Goal: Task Accomplishment & Management: Complete application form

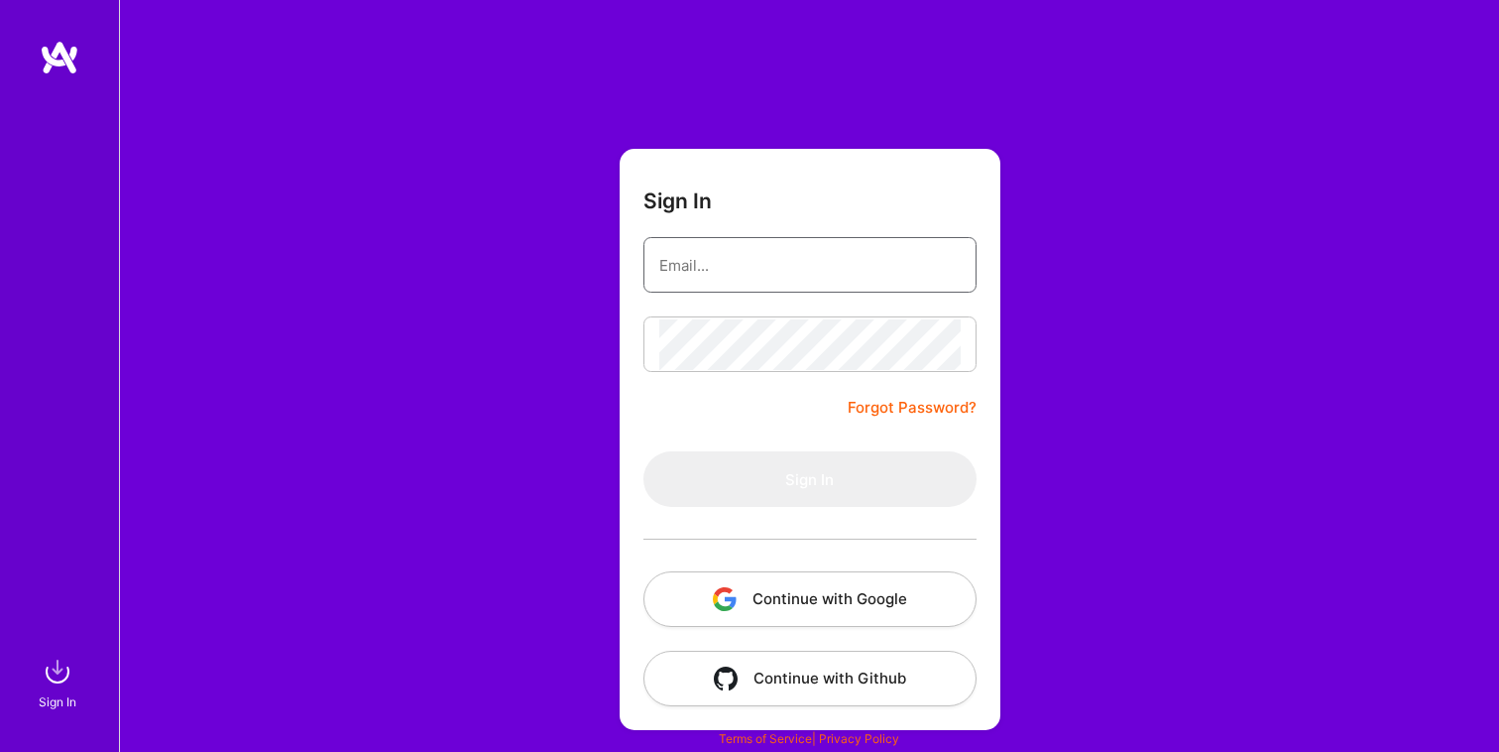
type input "[EMAIL_ADDRESS][DOMAIN_NAME]"
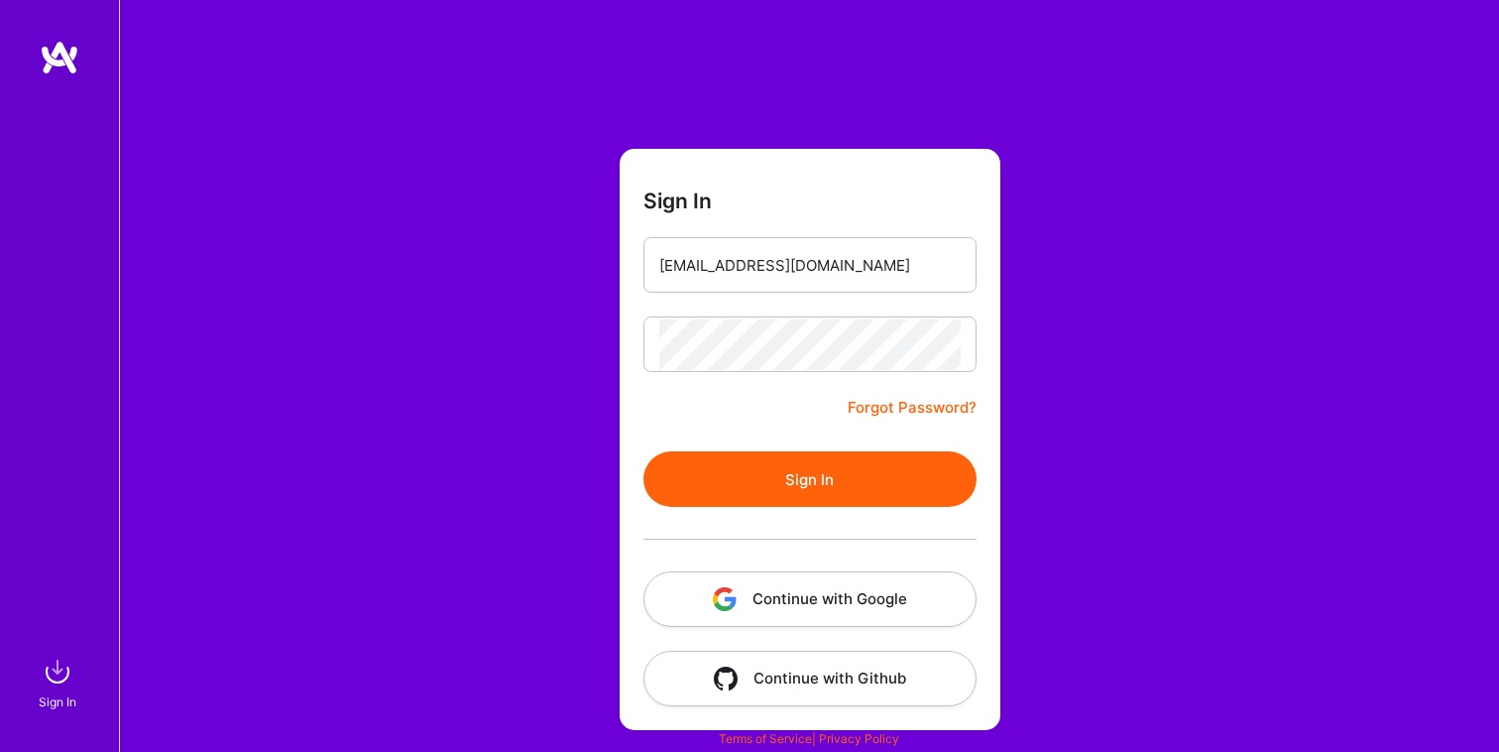
click at [68, 65] on img at bounding box center [60, 58] width 40 height 36
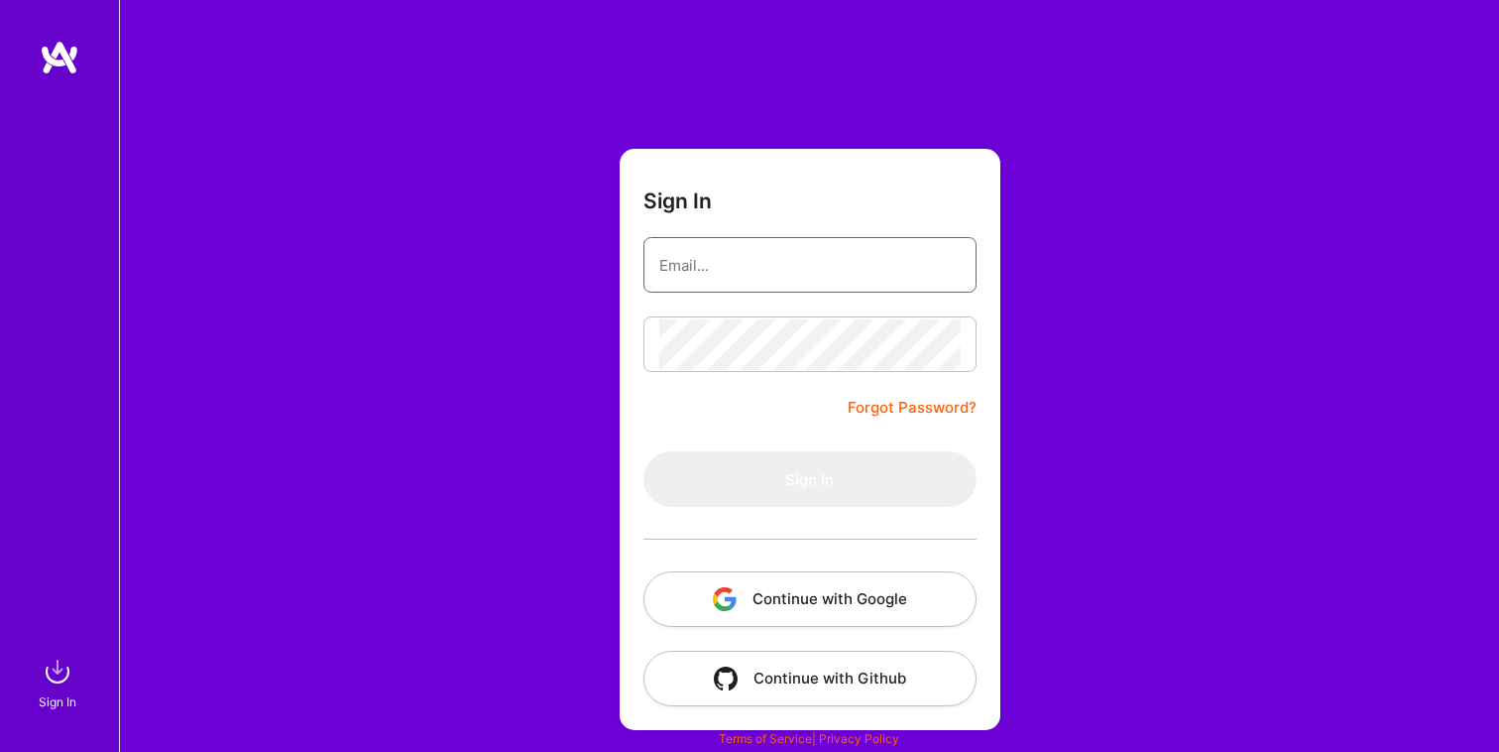
type input "[EMAIL_ADDRESS][DOMAIN_NAME]"
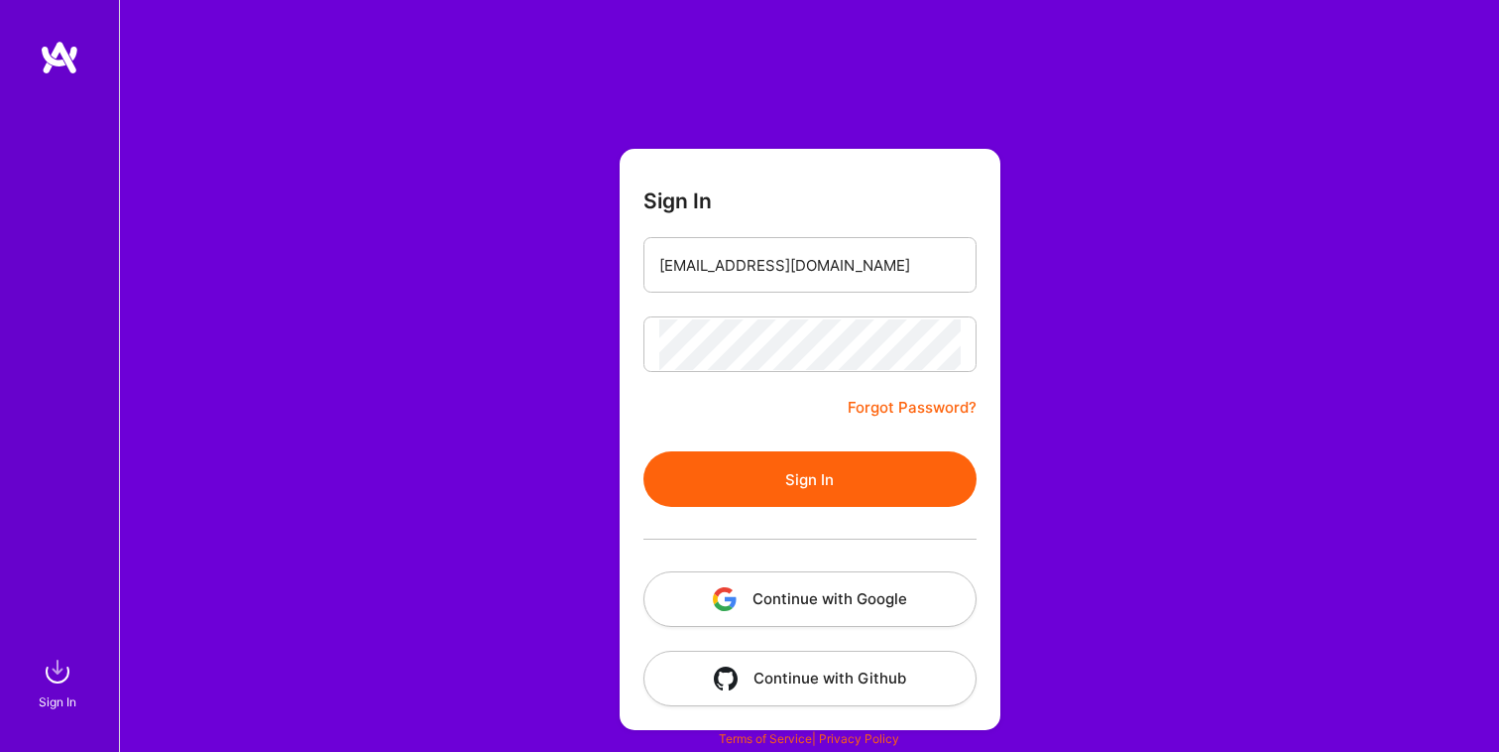
click at [809, 483] on button "Sign In" at bounding box center [810, 479] width 333 height 56
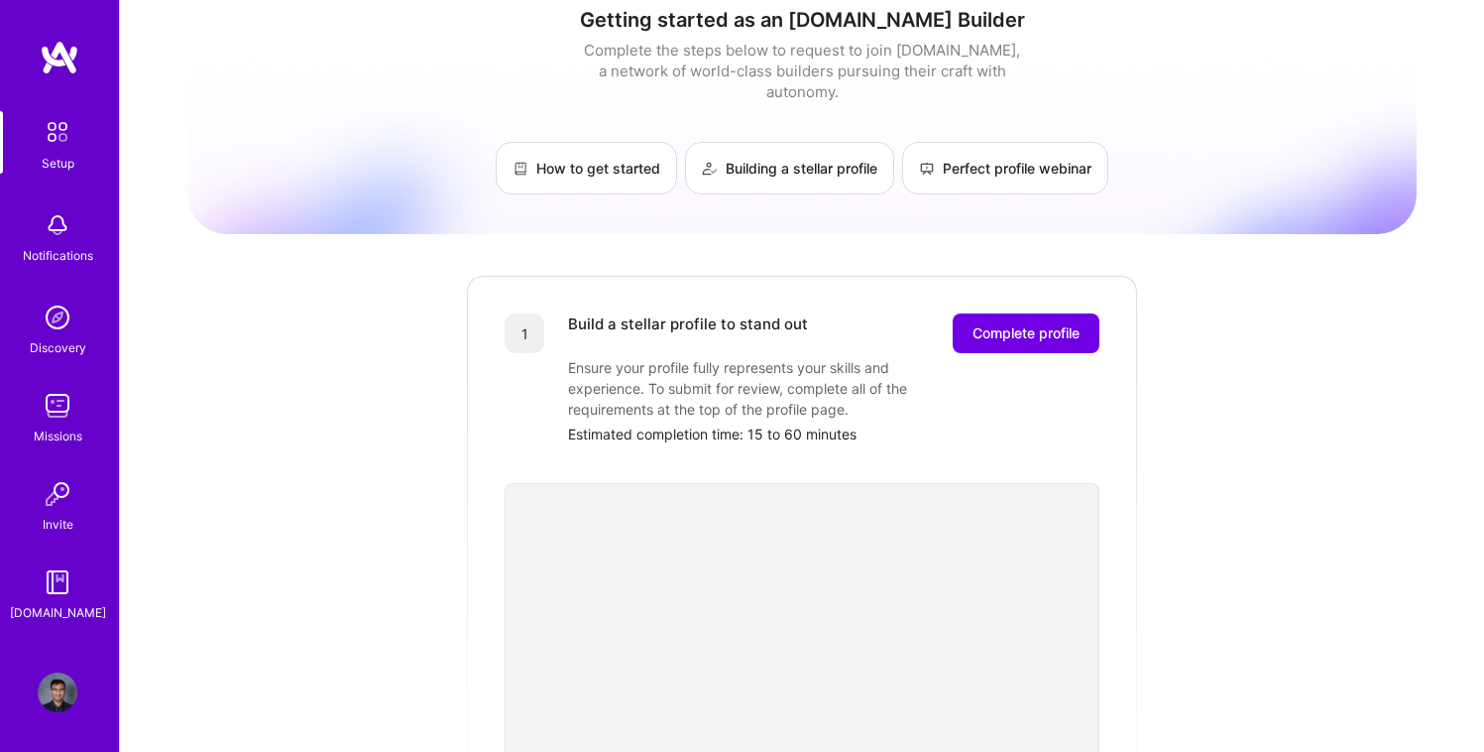
scroll to position [20, 0]
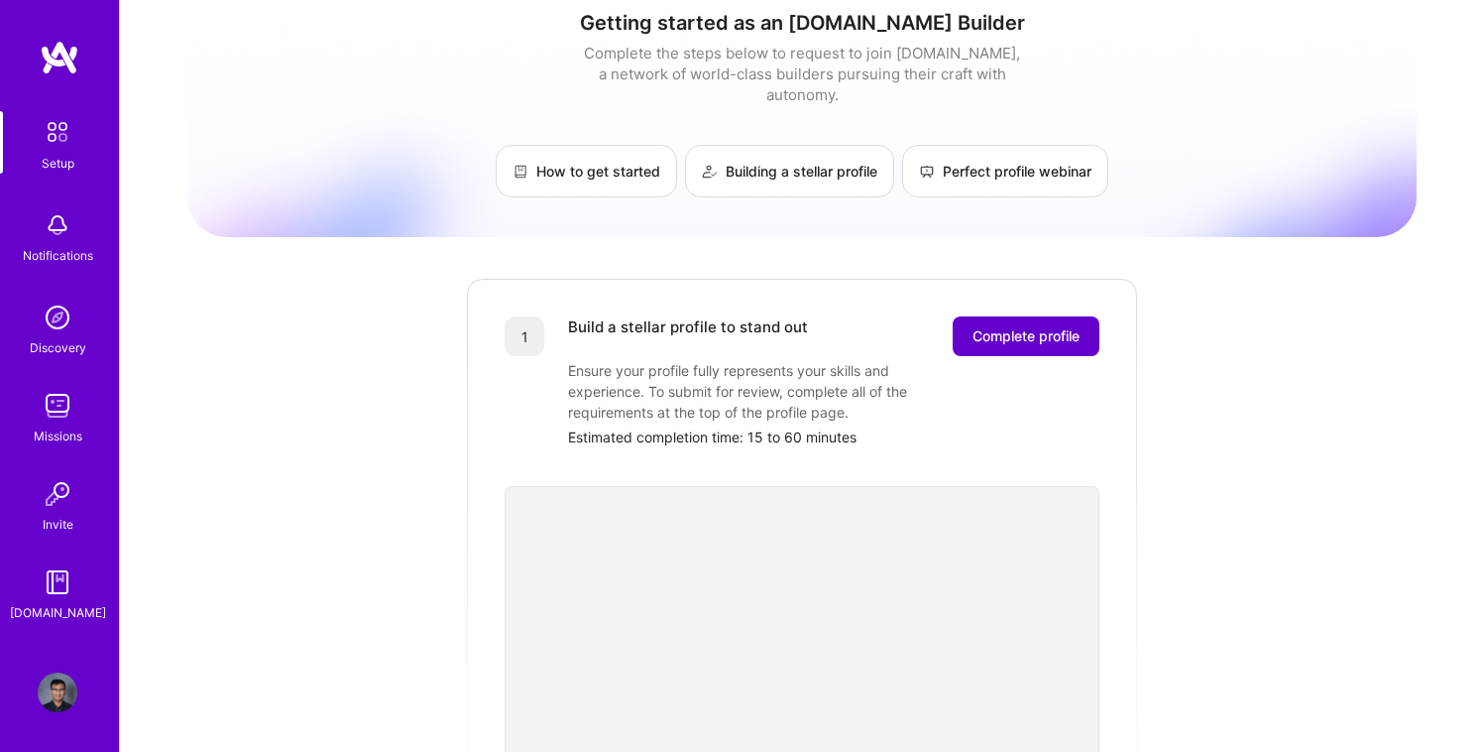
click at [1041, 326] on span "Complete profile" at bounding box center [1026, 336] width 107 height 20
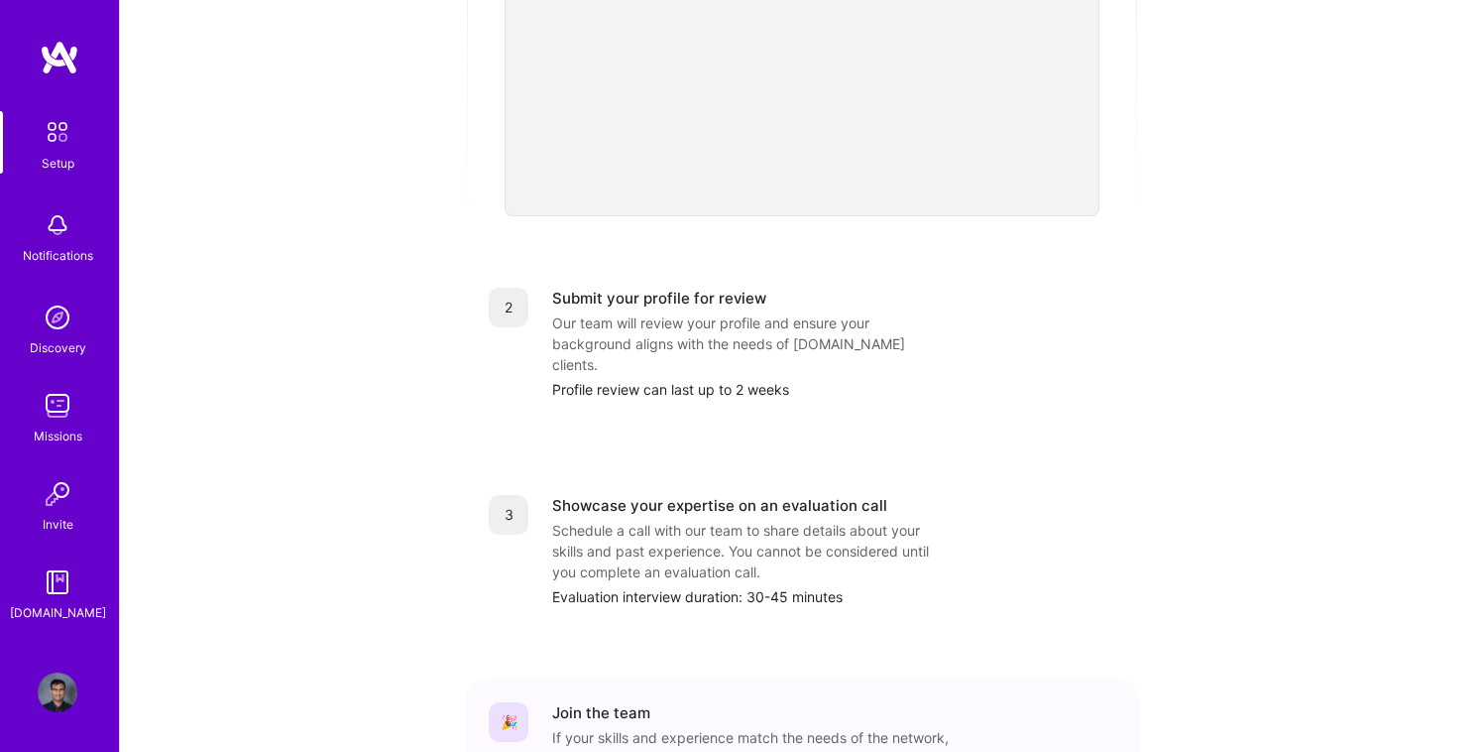
scroll to position [755, 0]
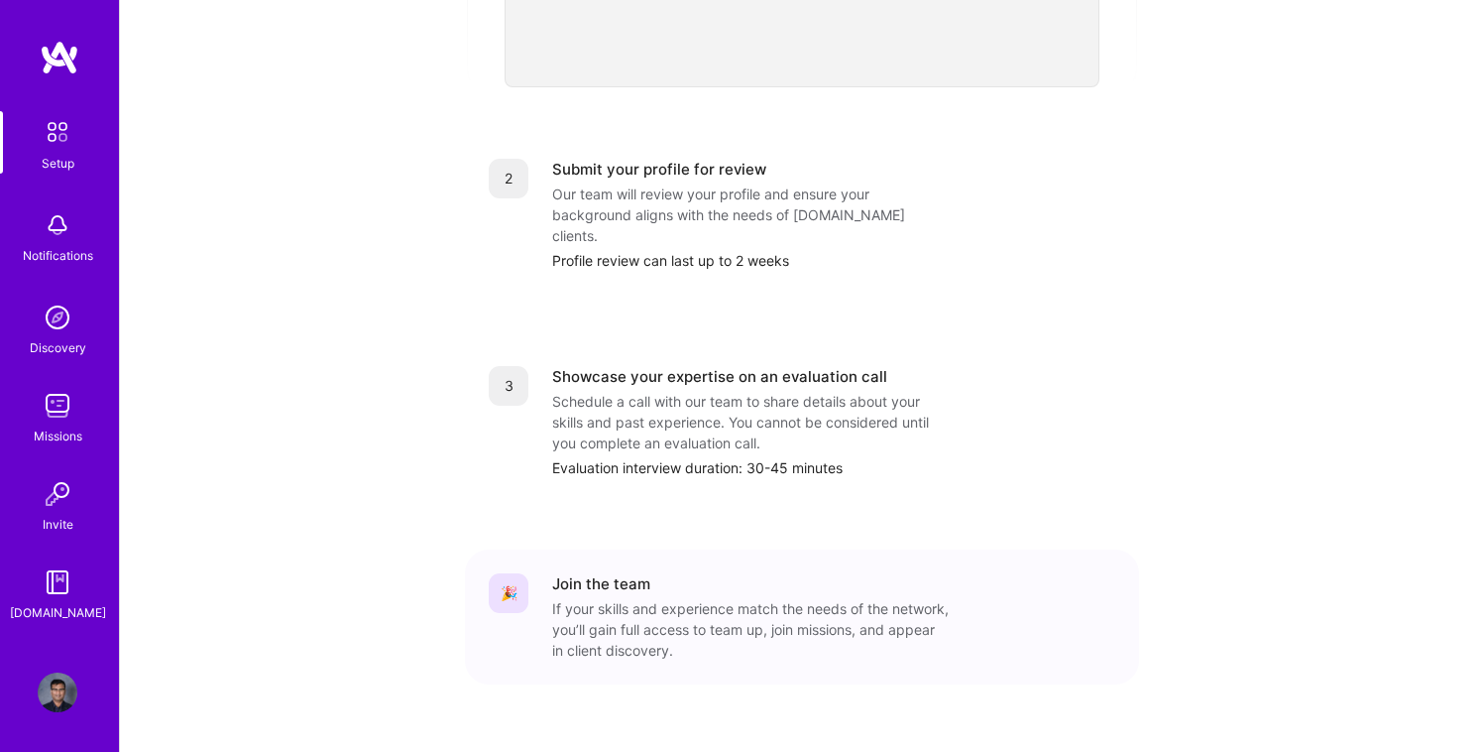
click at [277, 280] on div "Getting started as an [DOMAIN_NAME] Builder Complete the steps below to request…" at bounding box center [802, 19] width 1230 height 1519
click at [1089, 366] on div "Showcase your expertise on an evaluation call" at bounding box center [833, 376] width 563 height 21
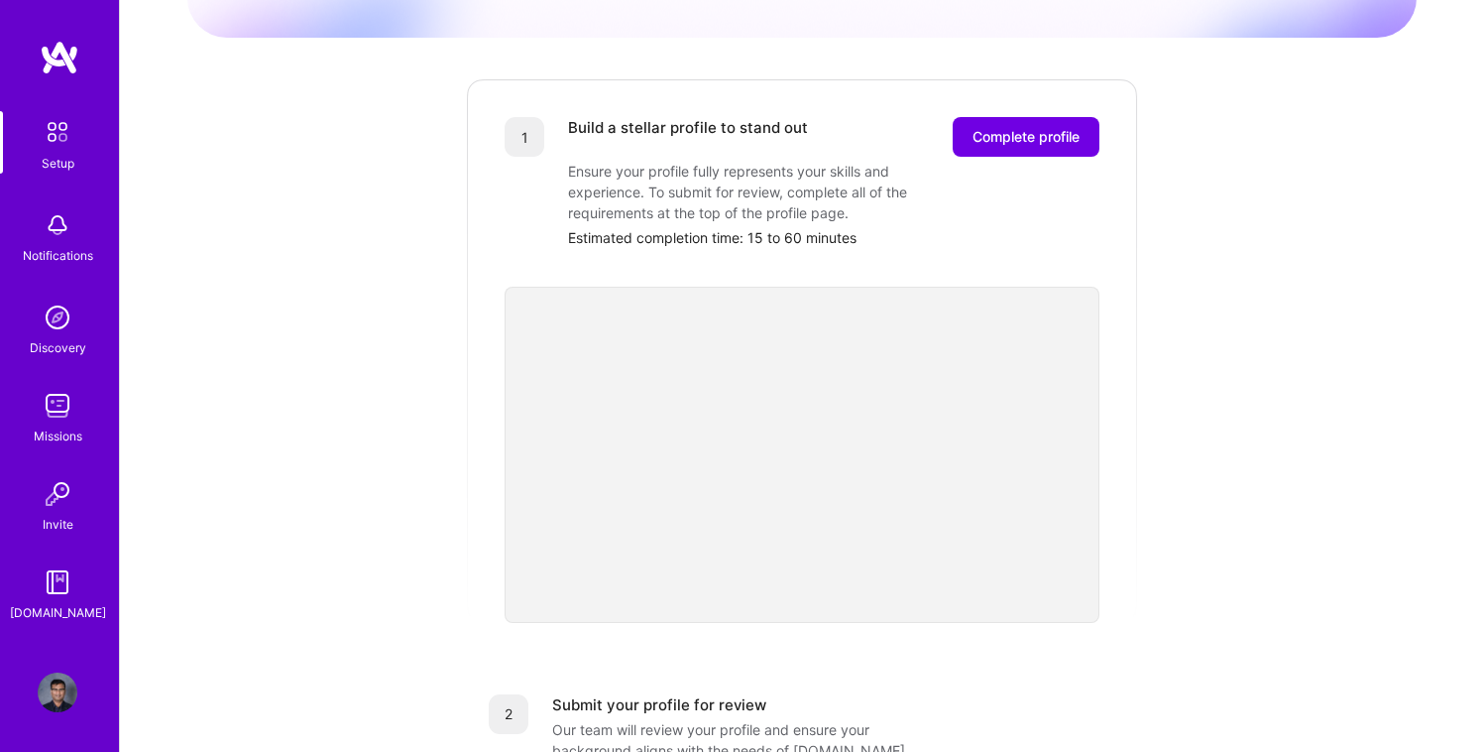
scroll to position [0, 0]
